Goal: Task Accomplishment & Management: Use online tool/utility

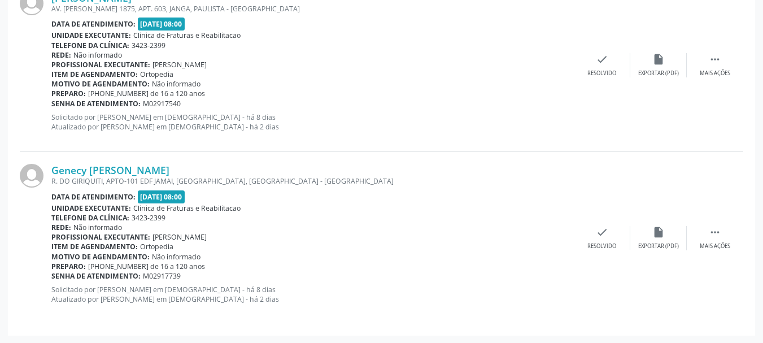
scroll to position [1394, 0]
click at [711, 240] on div " Mais ações" at bounding box center [714, 237] width 56 height 24
click at [543, 235] on icon "print" at bounding box center [545, 231] width 12 height 12
click at [708, 233] on div " Menos ações" at bounding box center [714, 237] width 56 height 24
click at [708, 233] on div " Mais ações" at bounding box center [714, 237] width 56 height 24
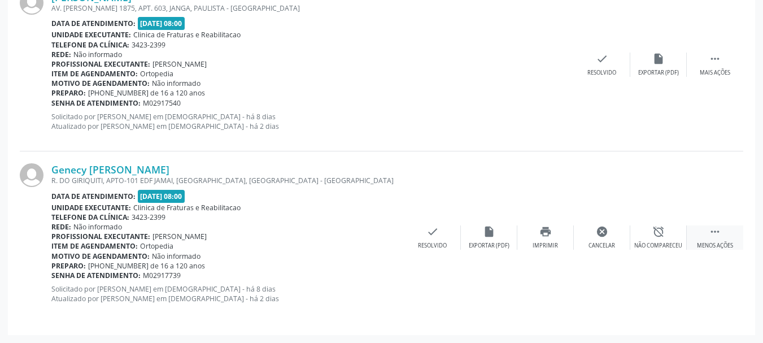
click at [708, 232] on div " Menos ações" at bounding box center [714, 237] width 56 height 24
click at [317, 204] on div "Unidade executante: Clinica de Fraturas e Reabilitacao" at bounding box center [312, 208] width 522 height 10
click at [113, 233] on b "Profissional executante:" at bounding box center [100, 236] width 99 height 10
click at [153, 200] on span "[DATE] 08:00" at bounding box center [161, 196] width 47 height 13
click at [159, 275] on span "M02917739" at bounding box center [162, 275] width 38 height 10
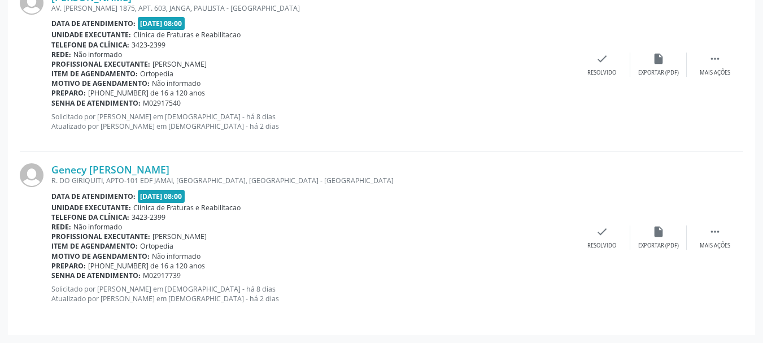
click at [159, 275] on span "M02917739" at bounding box center [162, 275] width 38 height 10
copy span "M02917739"
click at [270, 221] on div "Telefone da clínica: 3423-2399" at bounding box center [312, 217] width 522 height 10
